Goal: Information Seeking & Learning: Find specific page/section

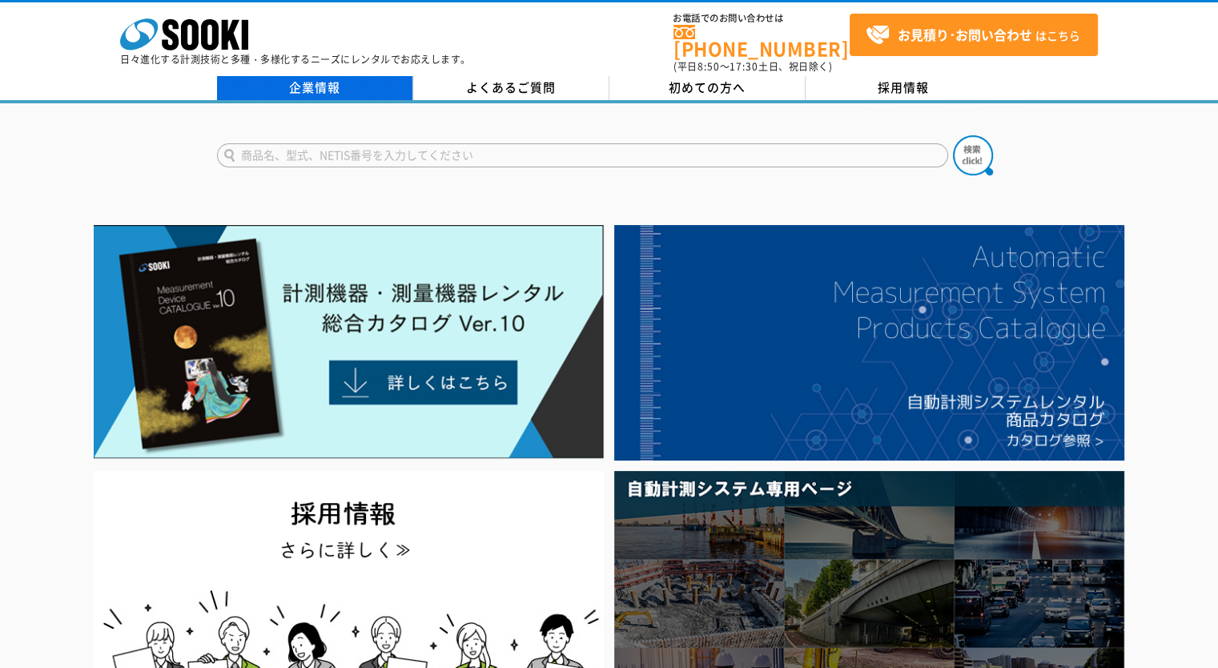
click at [332, 83] on link "企業情報" at bounding box center [315, 88] width 196 height 24
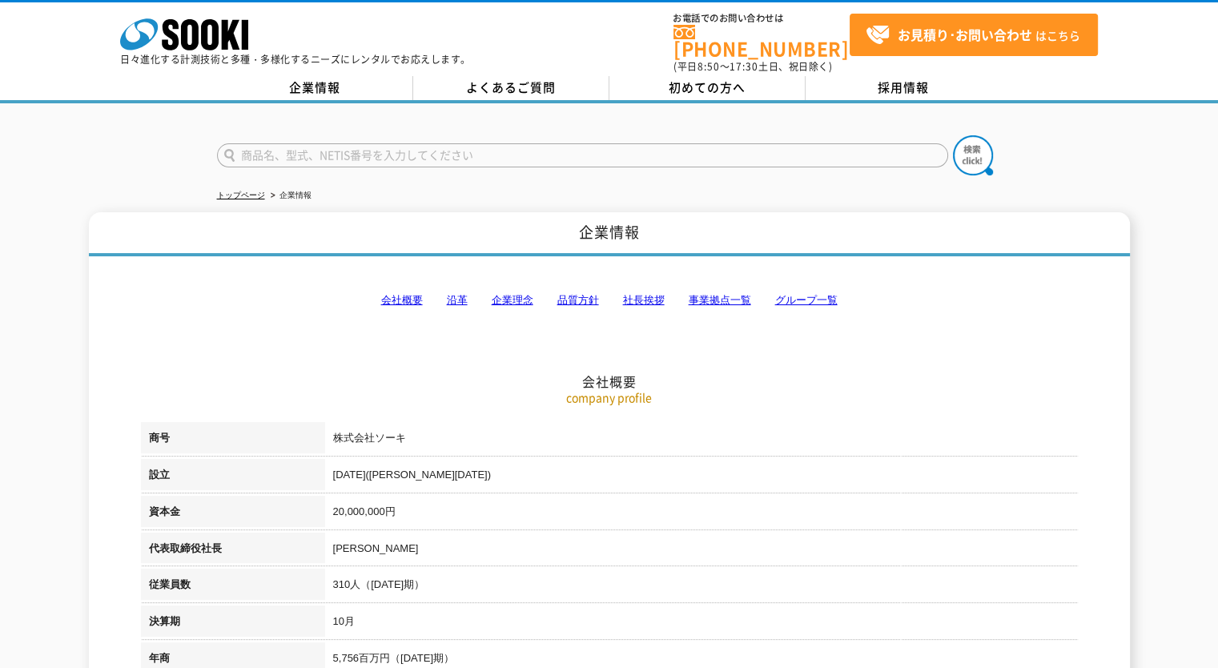
click at [402, 294] on link "会社概要" at bounding box center [402, 300] width 42 height 12
click at [716, 294] on link "事業拠点一覧" at bounding box center [720, 300] width 62 height 12
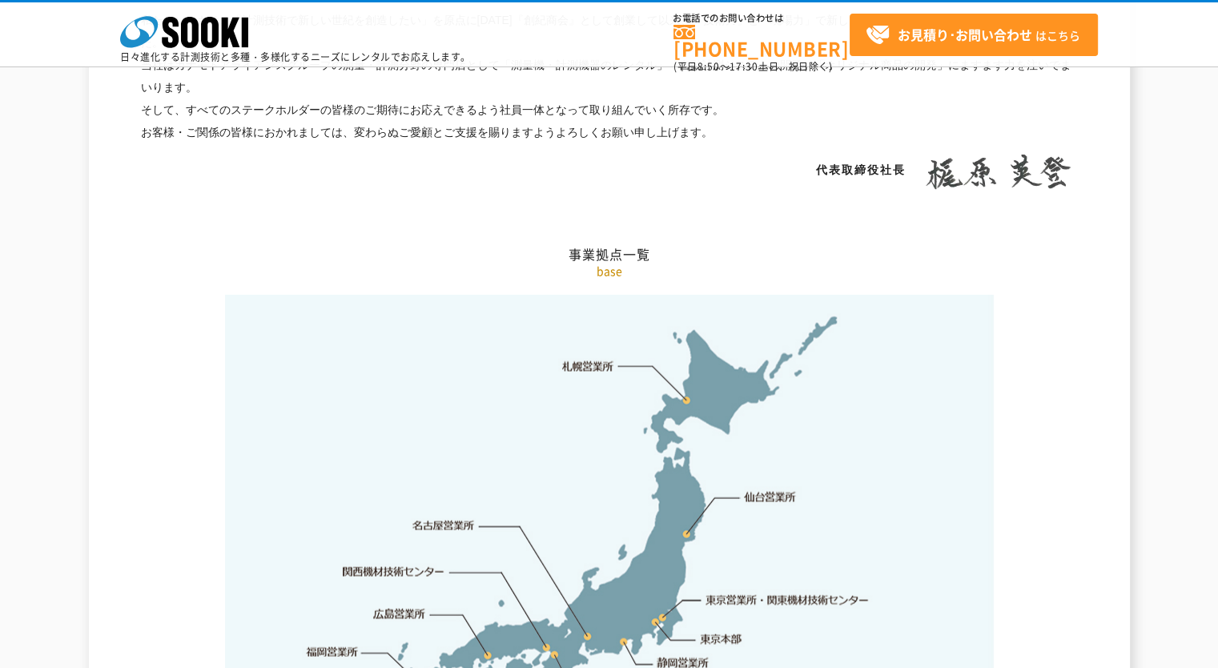
scroll to position [3215, 0]
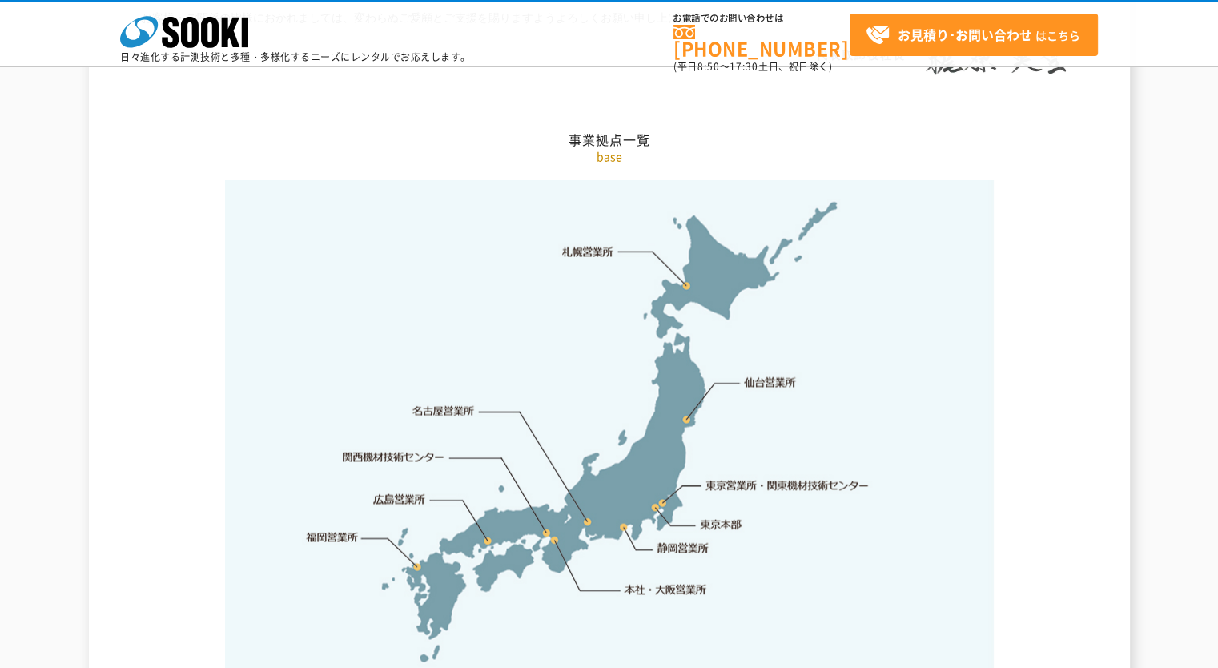
click at [412, 449] on link "関西機材技術センター" at bounding box center [394, 457] width 102 height 16
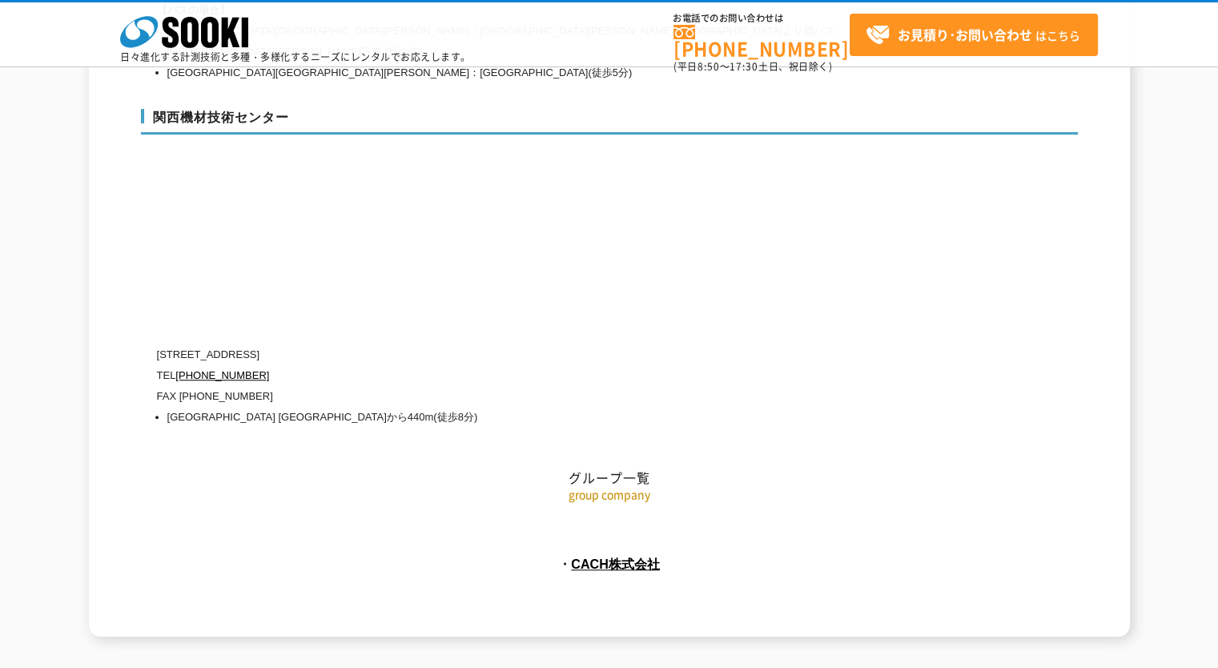
scroll to position [7230, 0]
